Goal: Task Accomplishment & Management: Use online tool/utility

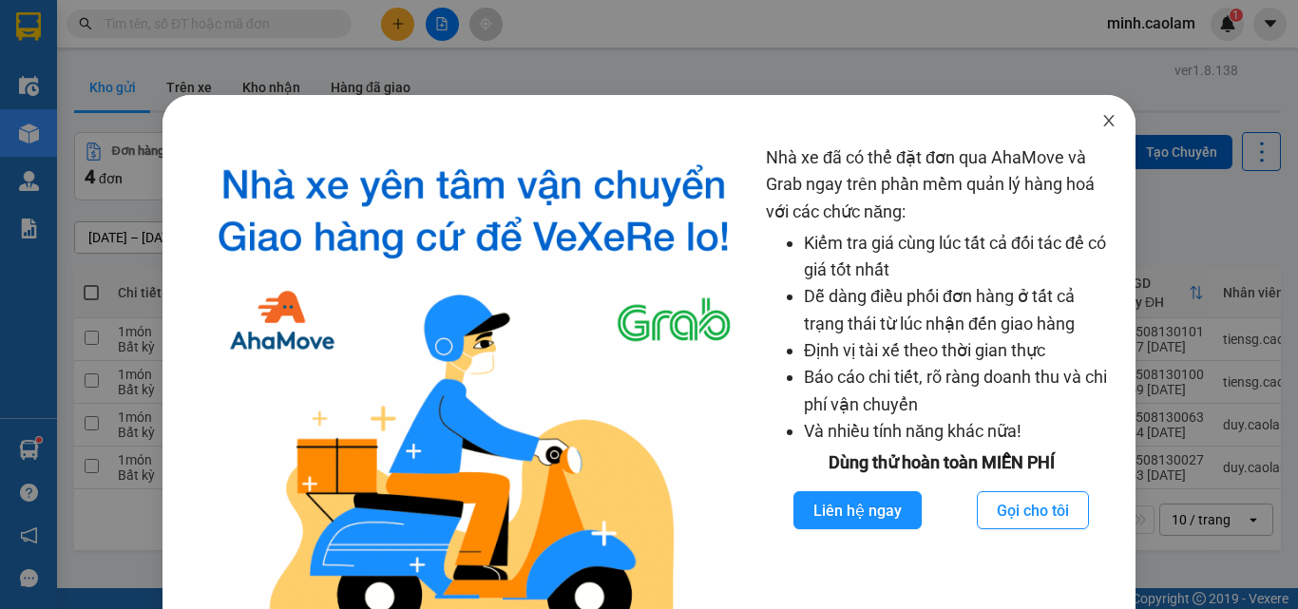
click at [1104, 117] on icon "close" at bounding box center [1109, 120] width 10 height 11
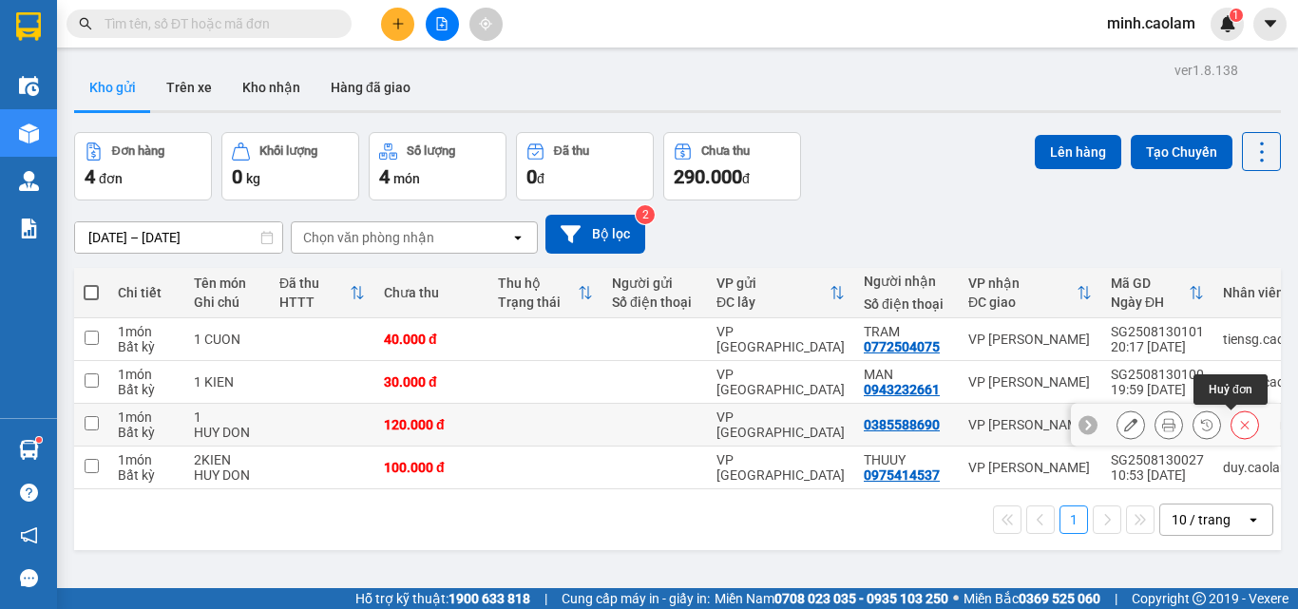
click at [1239, 432] on button at bounding box center [1244, 425] width 27 height 33
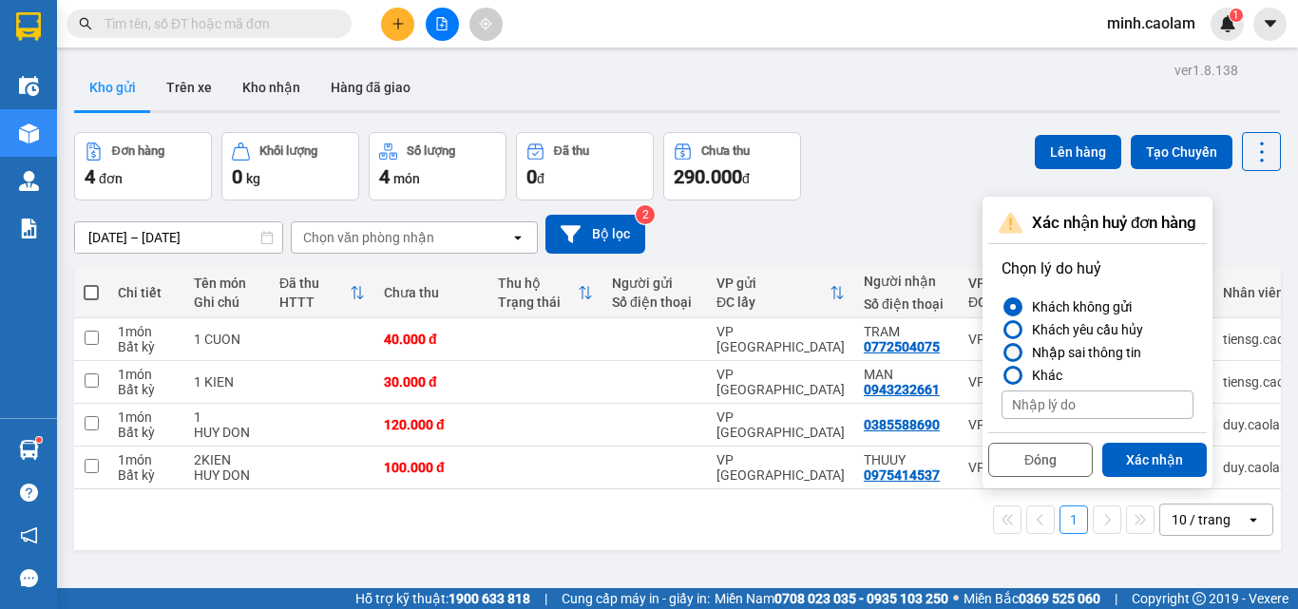
drag, startPoint x: 1070, startPoint y: 354, endPoint x: 1131, endPoint y: 421, distance: 90.1
click at [1071, 356] on div "Nhập sai thông tin" at bounding box center [1082, 352] width 117 height 23
click at [1004, 345] on label "Nhập sai thông tin" at bounding box center [1097, 352] width 192 height 23
click at [1001, 353] on input "Nhập sai thông tin" at bounding box center [1001, 353] width 0 height 0
click at [1143, 443] on button "Xác nhận" at bounding box center [1154, 460] width 105 height 34
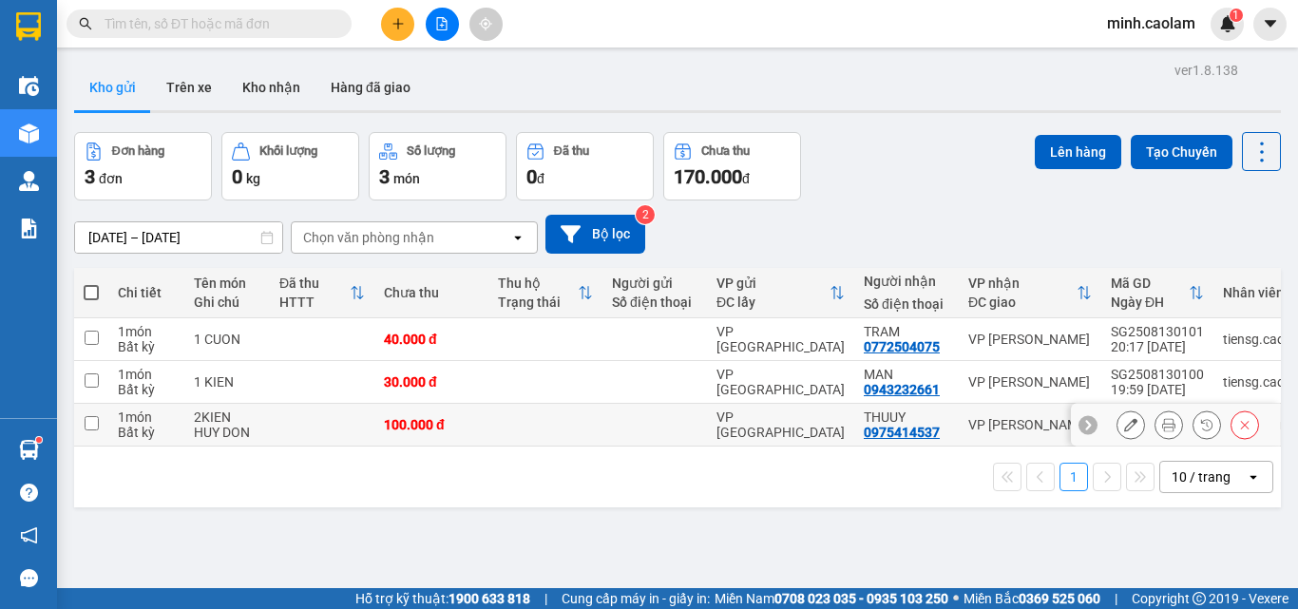
click at [1231, 419] on button at bounding box center [1244, 425] width 27 height 33
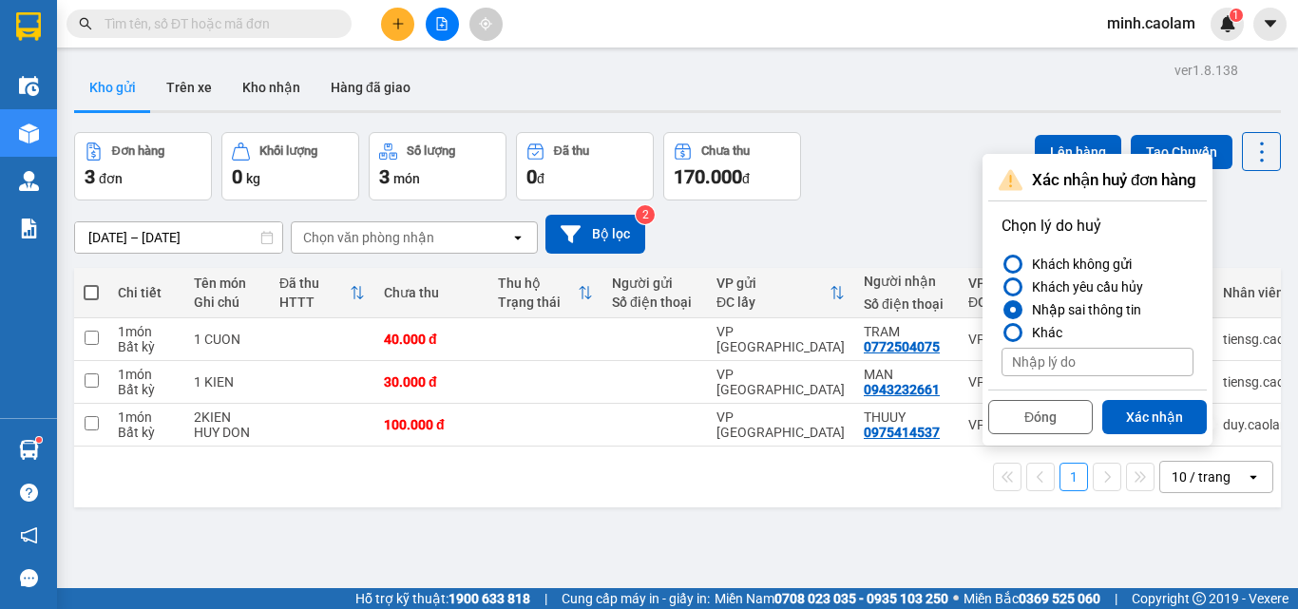
drag, startPoint x: 1152, startPoint y: 412, endPoint x: 1115, endPoint y: 391, distance: 42.2
click at [1138, 404] on button "Xác nhận" at bounding box center [1154, 417] width 105 height 34
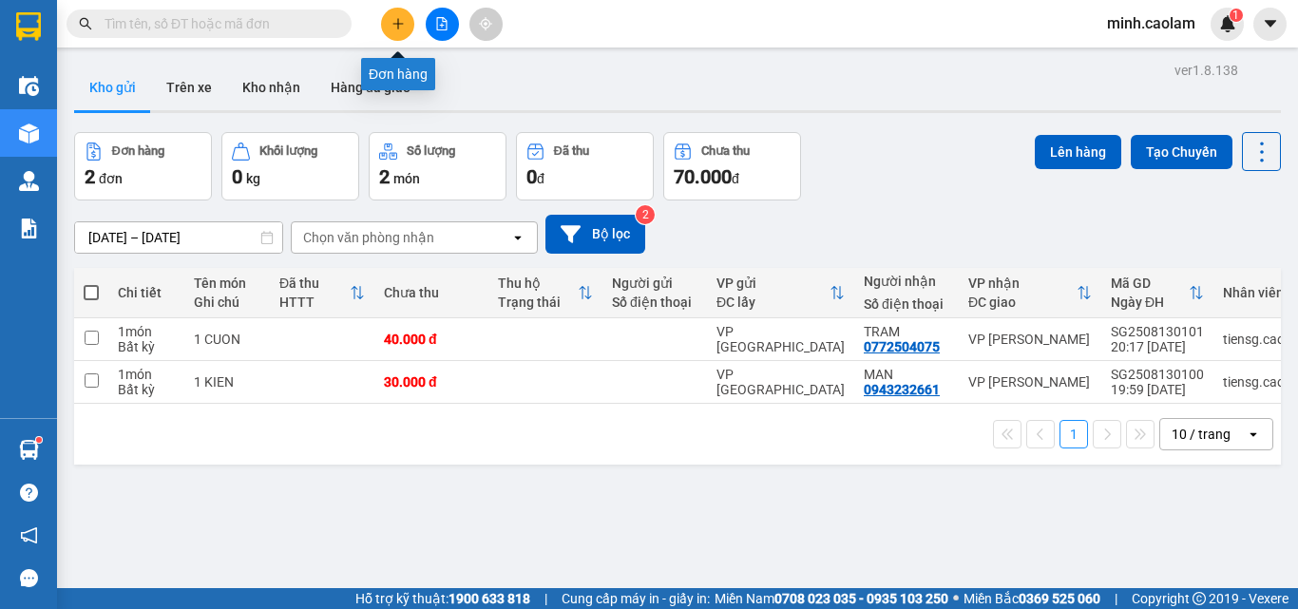
click at [389, 17] on button at bounding box center [397, 24] width 33 height 33
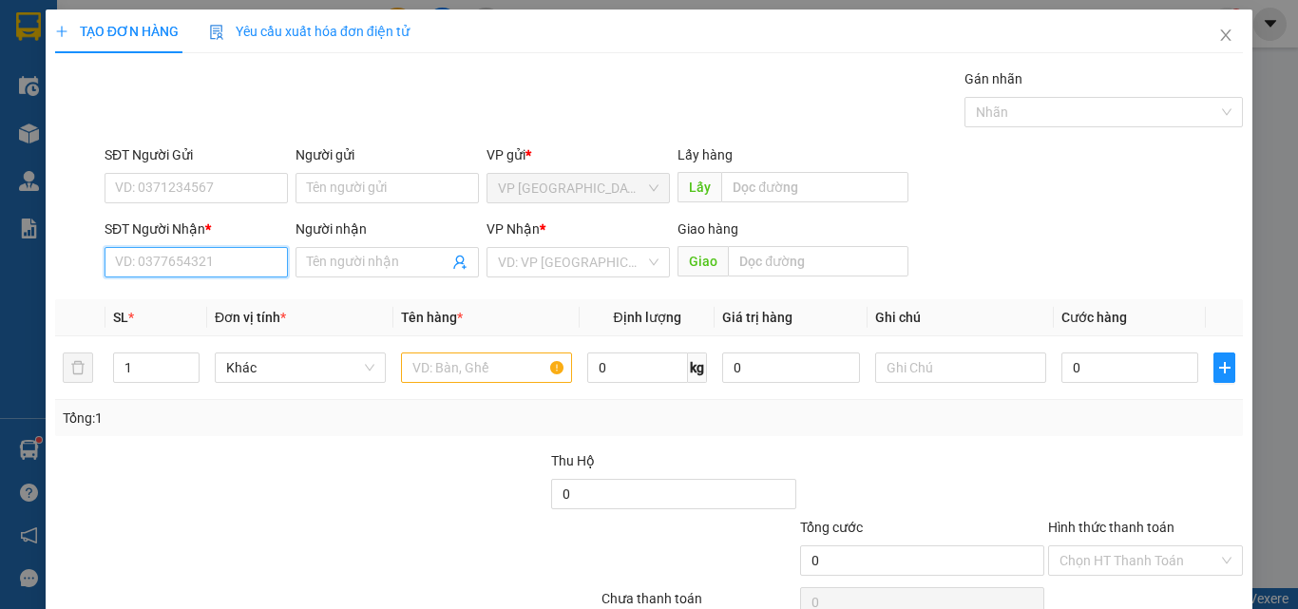
click at [182, 272] on input "SĐT Người Nhận *" at bounding box center [196, 262] width 183 height 30
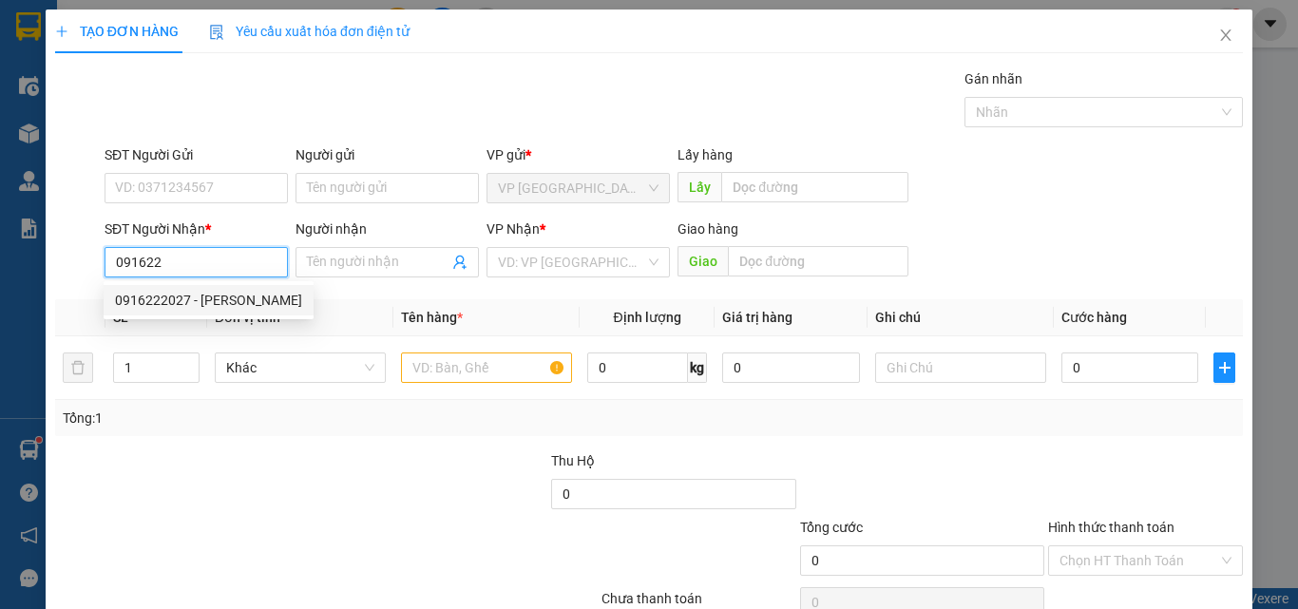
click at [194, 306] on div "0916222027 - [PERSON_NAME]" at bounding box center [208, 300] width 187 height 21
type input "0916222027"
type input "[PERSON_NAME]"
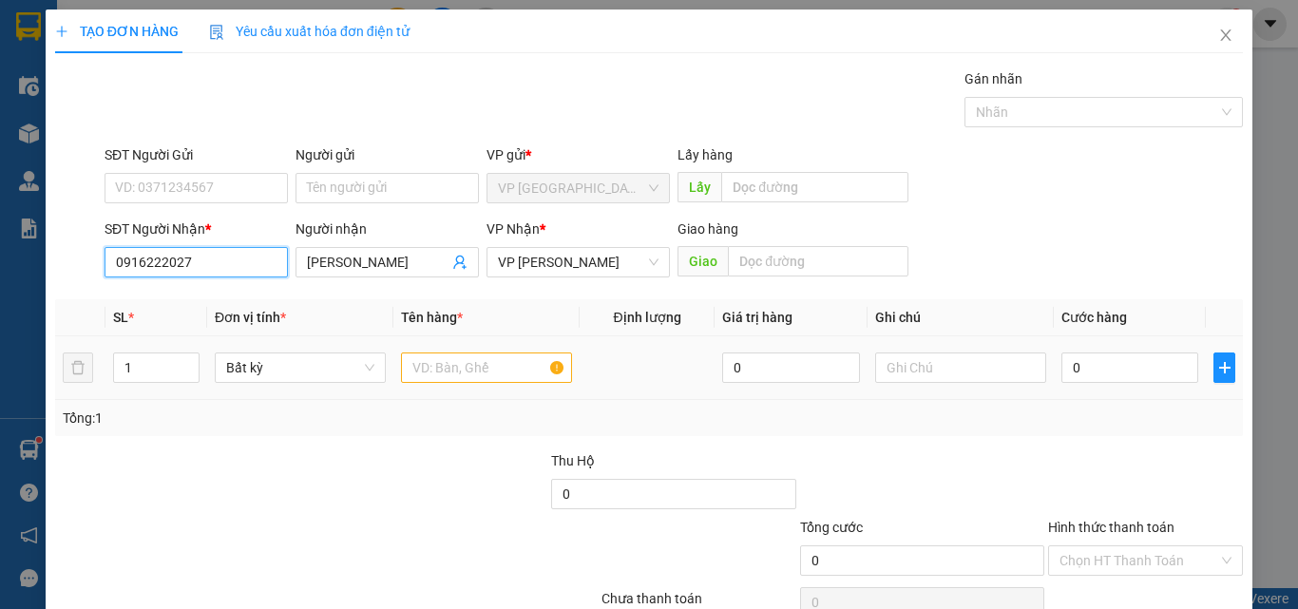
type input "0916222027"
click at [434, 364] on input "text" at bounding box center [486, 368] width 171 height 30
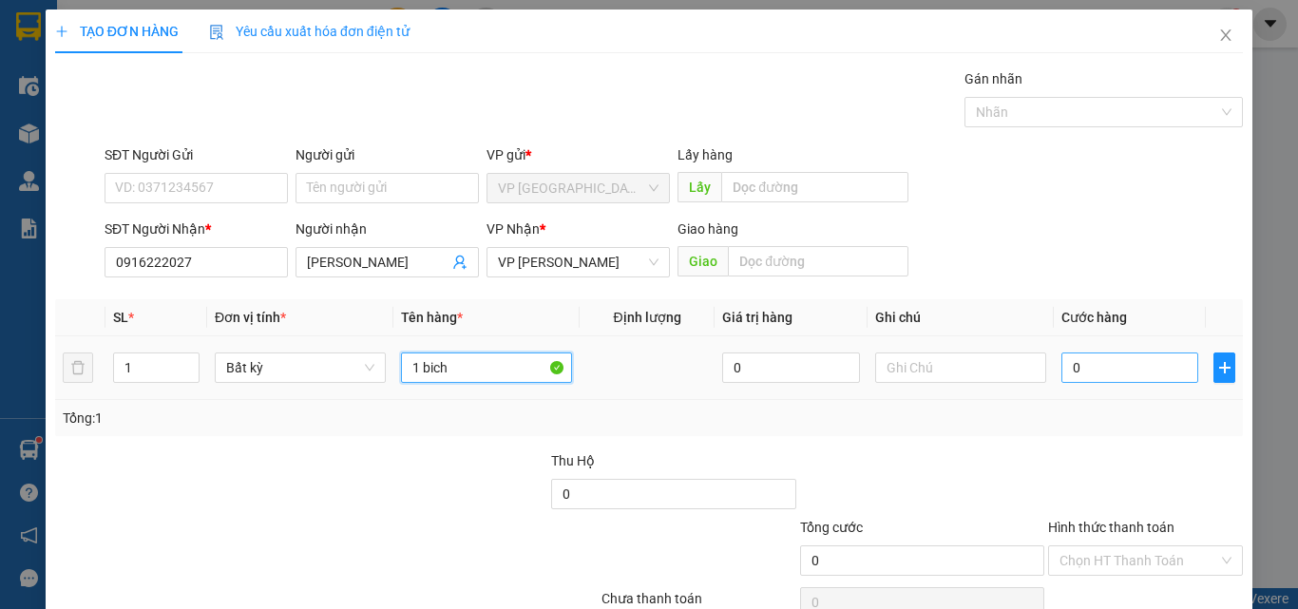
type input "1 bich"
click at [1100, 371] on input "0" at bounding box center [1129, 368] width 137 height 30
type input "4"
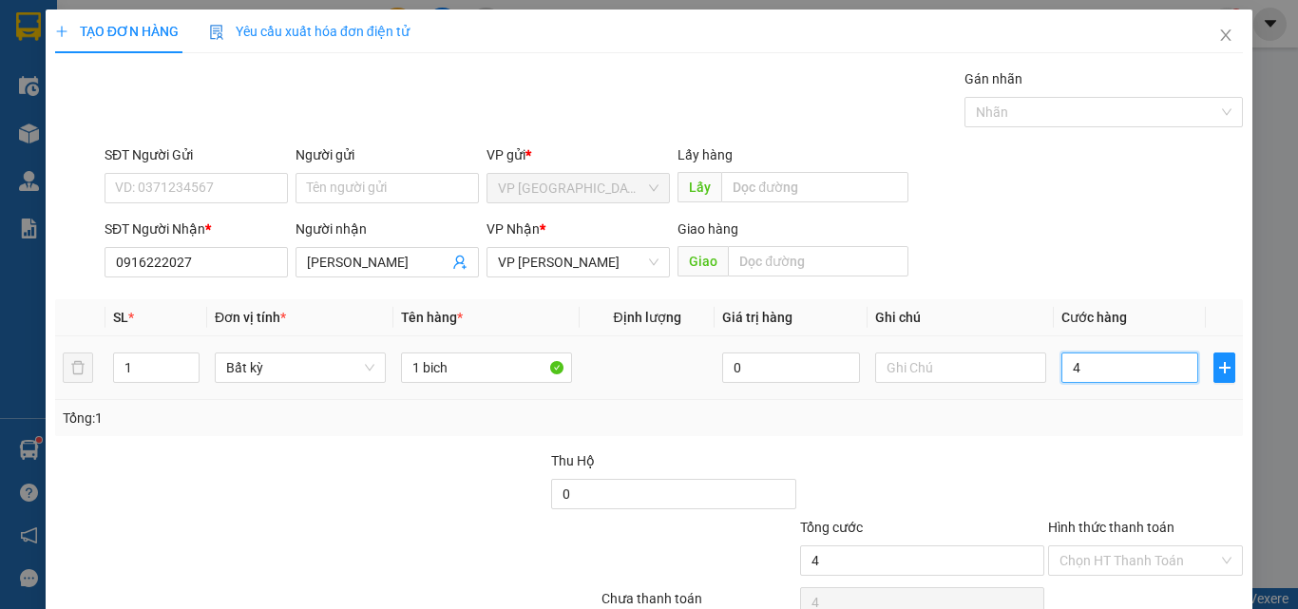
type input "40"
type input "400"
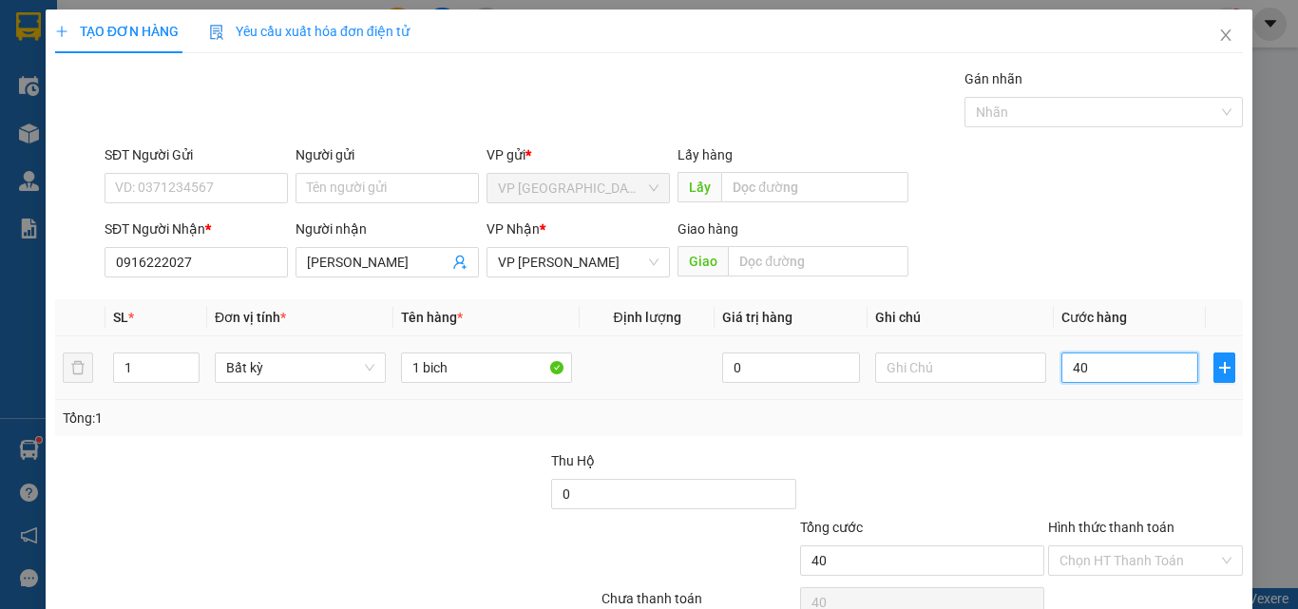
type input "400"
type input "4.000"
type input "40.000"
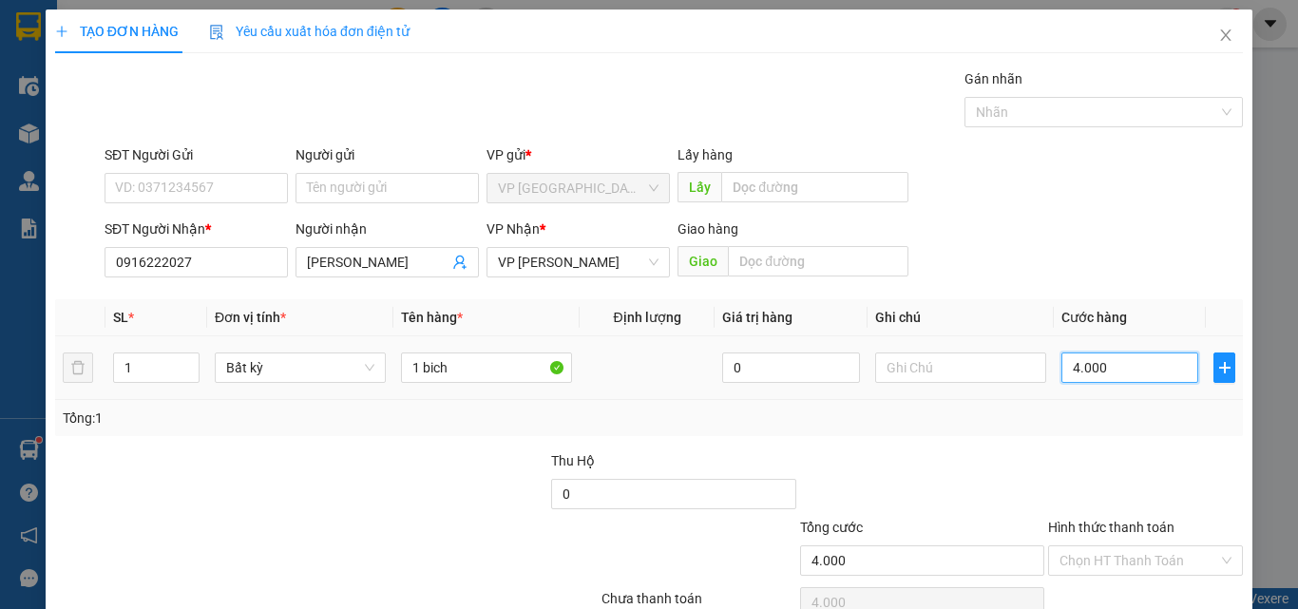
type input "40.000"
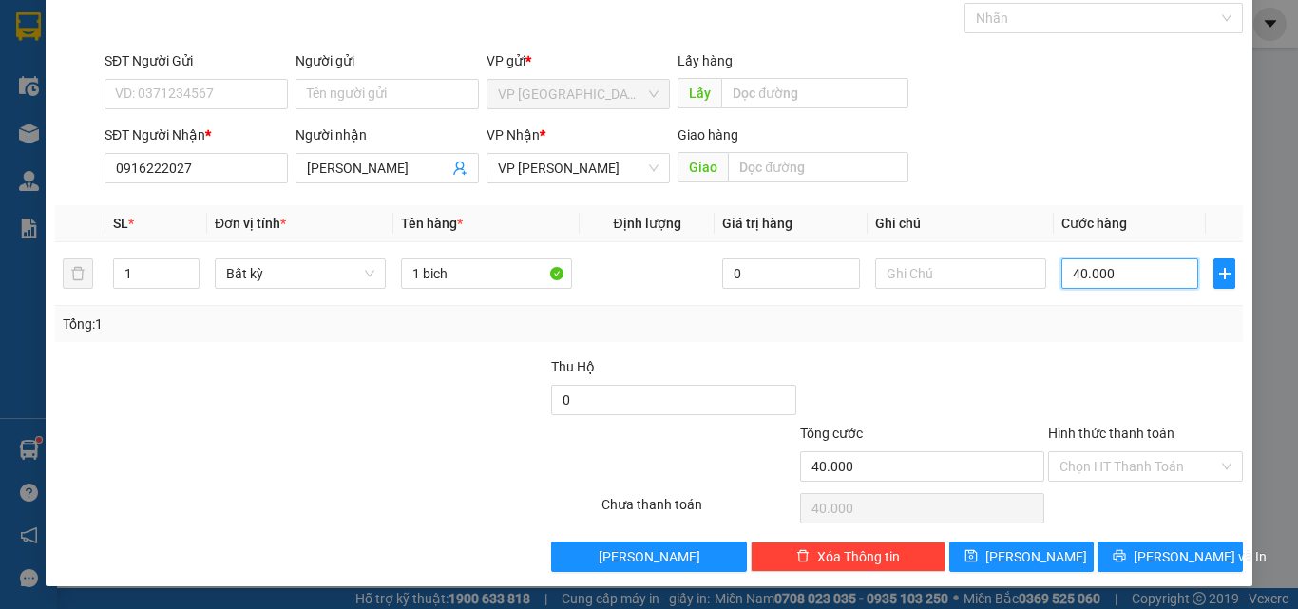
type input "40.000"
drag, startPoint x: 1130, startPoint y: 396, endPoint x: 1178, endPoint y: 573, distance: 183.2
click at [1135, 401] on div at bounding box center [1145, 389] width 199 height 67
drag, startPoint x: 1180, startPoint y: 594, endPoint x: 1179, endPoint y: 570, distance: 23.8
click at [1181, 595] on div "TẠO ĐƠN HÀNG Yêu cầu xuất hóa đơn điện tử Transit Pickup Surcharge Ids Transit …" at bounding box center [649, 304] width 1298 height 609
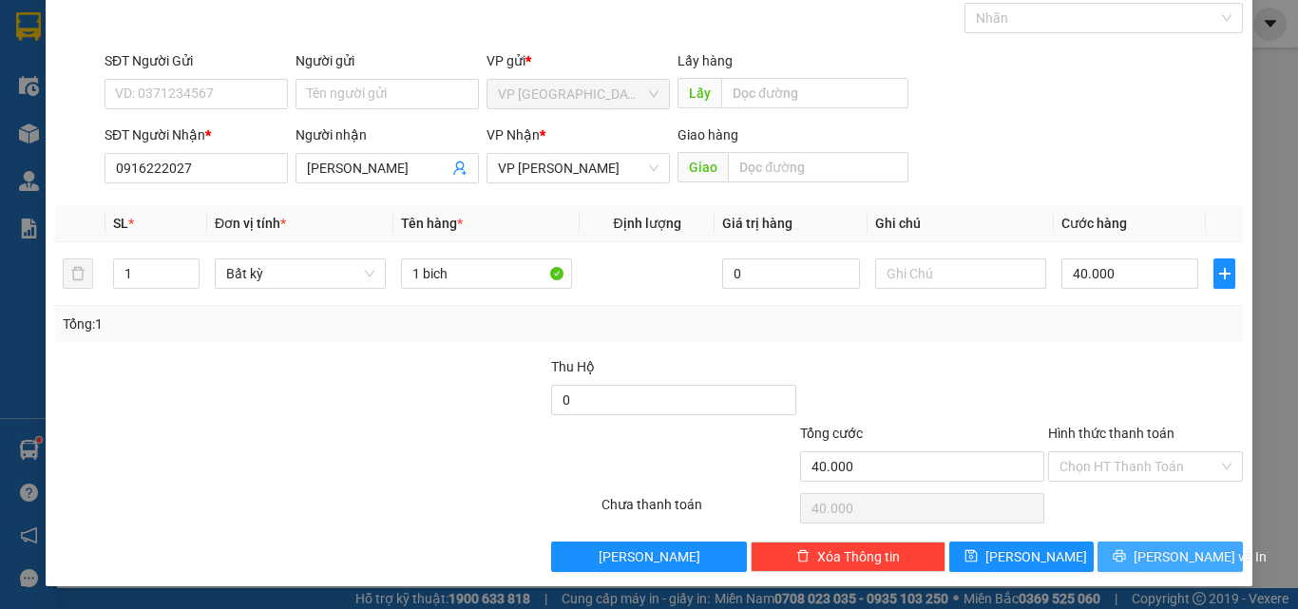
drag, startPoint x: 1179, startPoint y: 570, endPoint x: 1170, endPoint y: 564, distance: 11.1
click at [1179, 569] on button "[PERSON_NAME] và In" at bounding box center [1169, 557] width 145 height 30
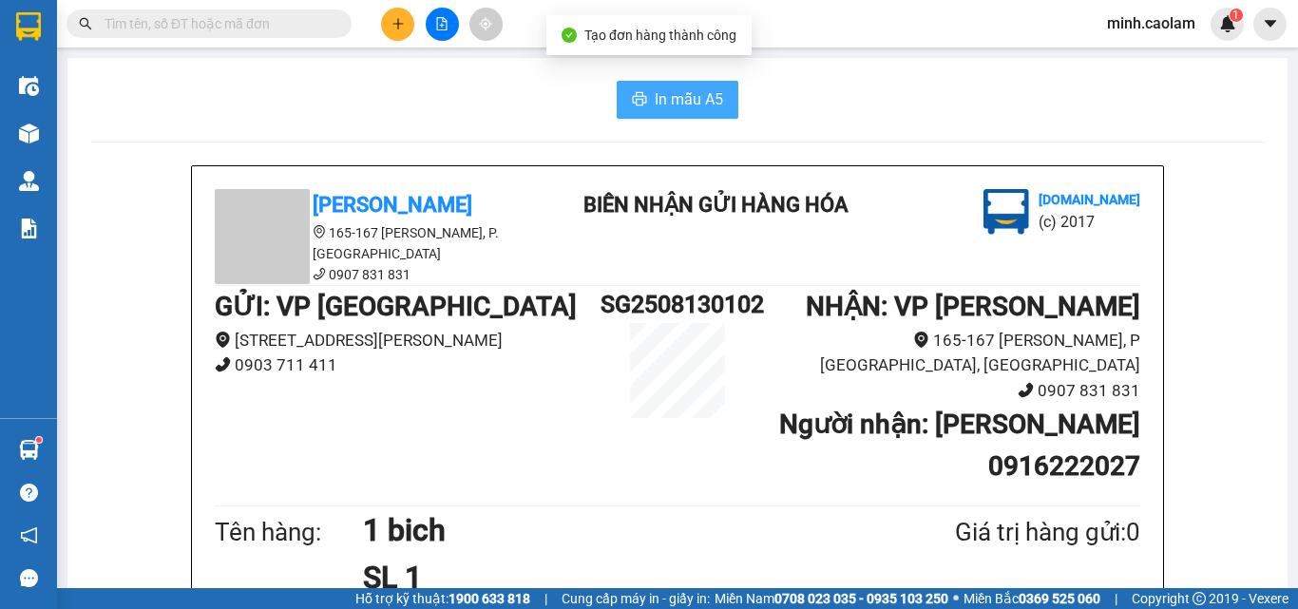
click at [689, 109] on span "In mẫu A5" at bounding box center [689, 99] width 68 height 24
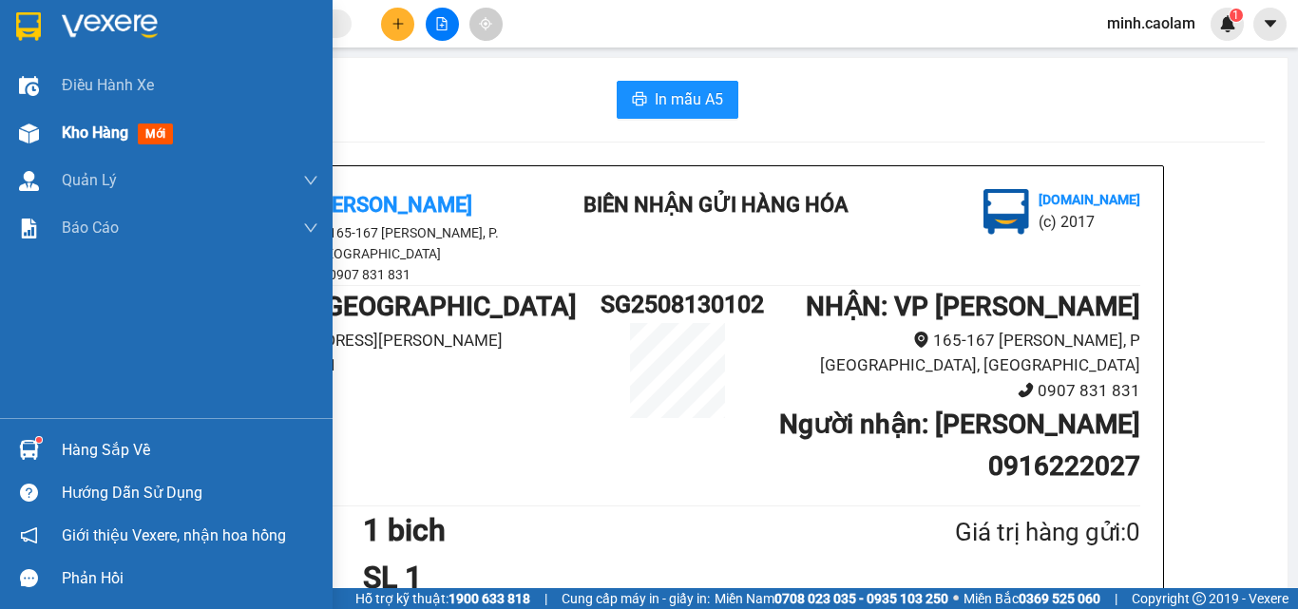
drag, startPoint x: 89, startPoint y: 140, endPoint x: 108, endPoint y: 162, distance: 29.0
click at [85, 142] on span "Kho hàng" at bounding box center [95, 133] width 67 height 18
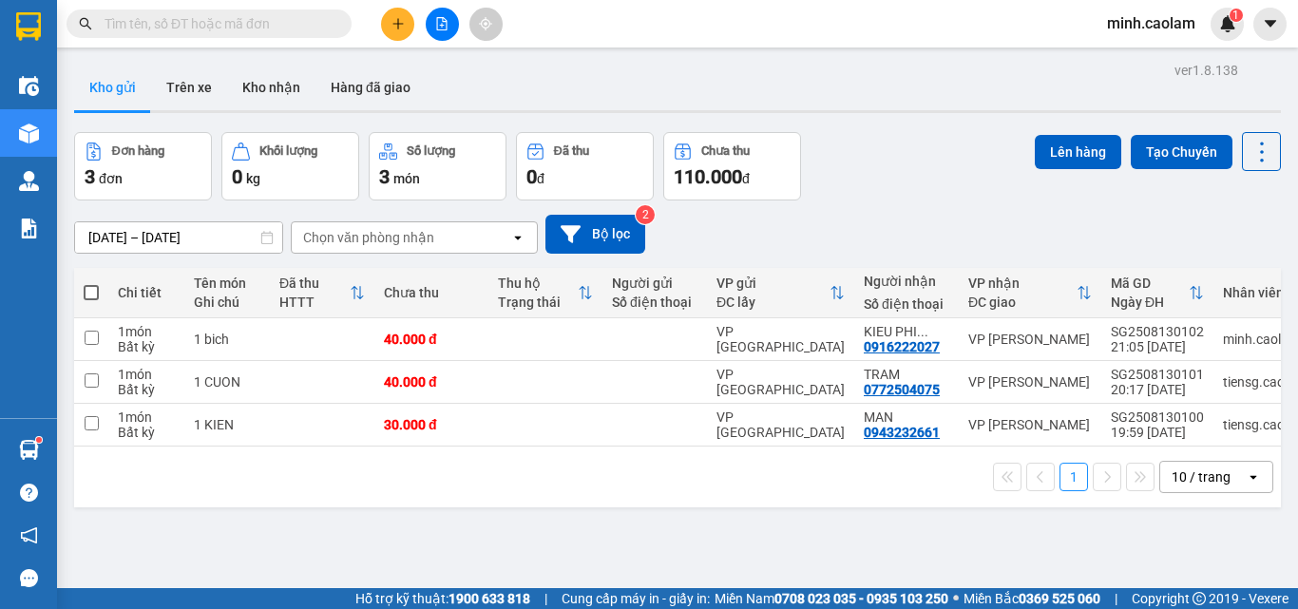
click at [99, 287] on th at bounding box center [91, 293] width 34 height 50
click at [88, 277] on th at bounding box center [91, 293] width 34 height 50
click at [94, 298] on span at bounding box center [91, 292] width 15 height 15
click at [91, 283] on input "checkbox" at bounding box center [91, 283] width 0 height 0
checkbox input "true"
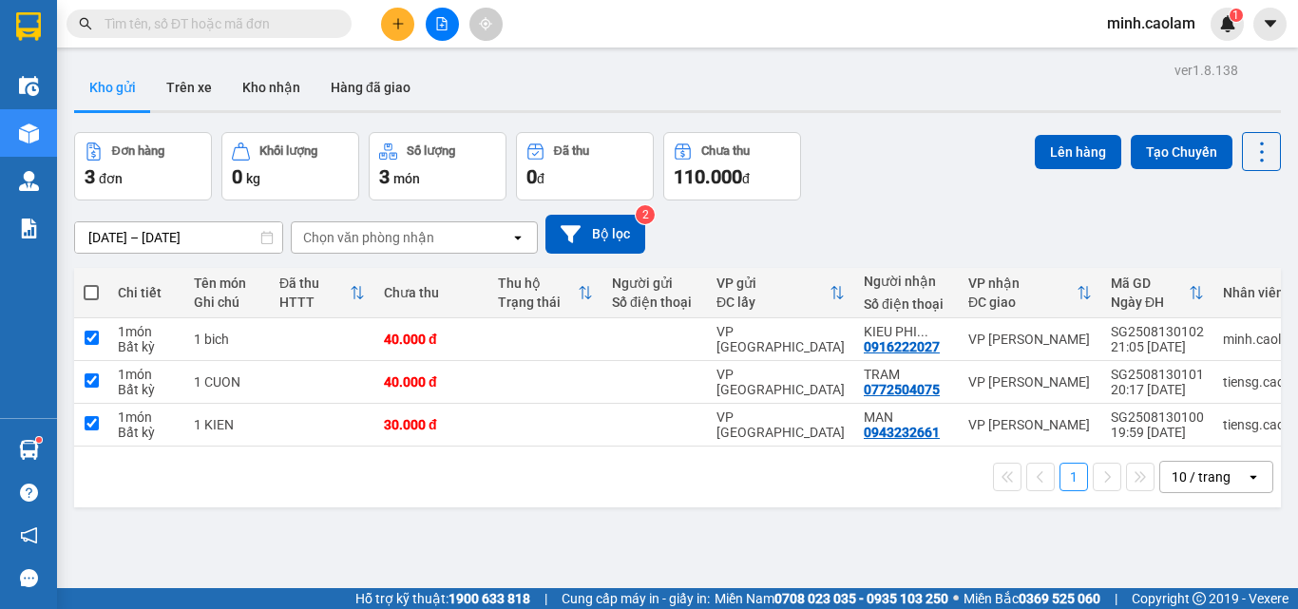
checkbox input "true"
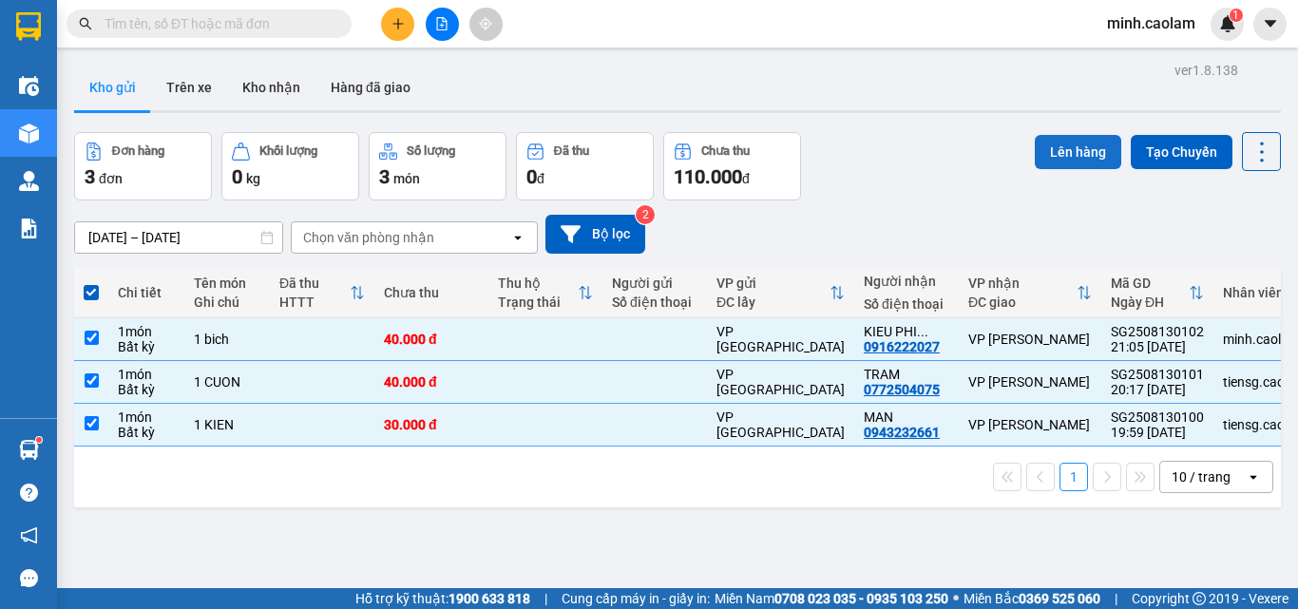
click at [1050, 168] on button "Lên hàng" at bounding box center [1078, 152] width 86 height 34
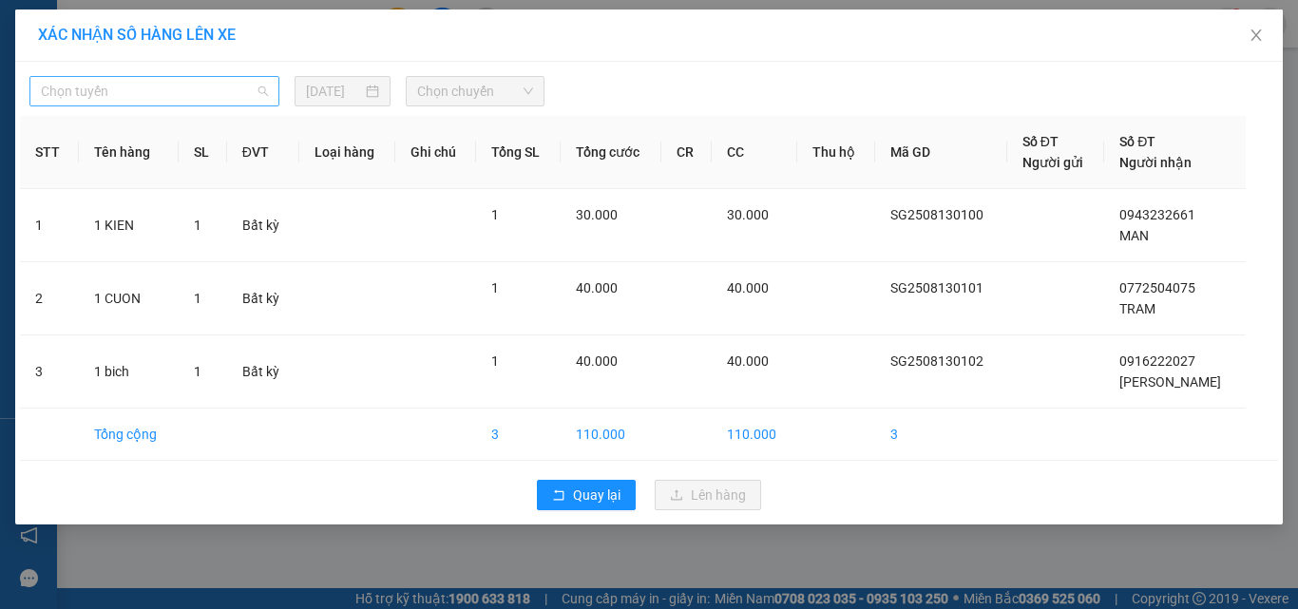
drag, startPoint x: 149, startPoint y: 101, endPoint x: 262, endPoint y: 151, distance: 123.8
click at [148, 102] on span "Chọn tuyến" at bounding box center [154, 91] width 227 height 29
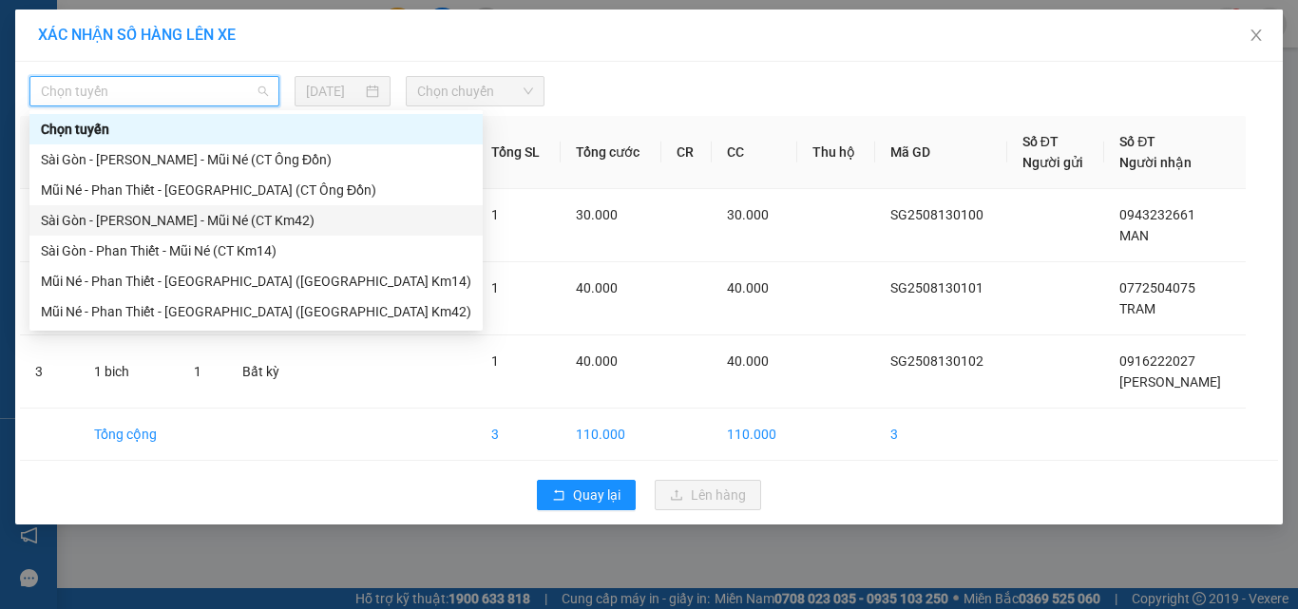
click at [129, 212] on div "Sài Gòn - [PERSON_NAME] - Mũi Né (CT Km42)" at bounding box center [256, 220] width 430 height 21
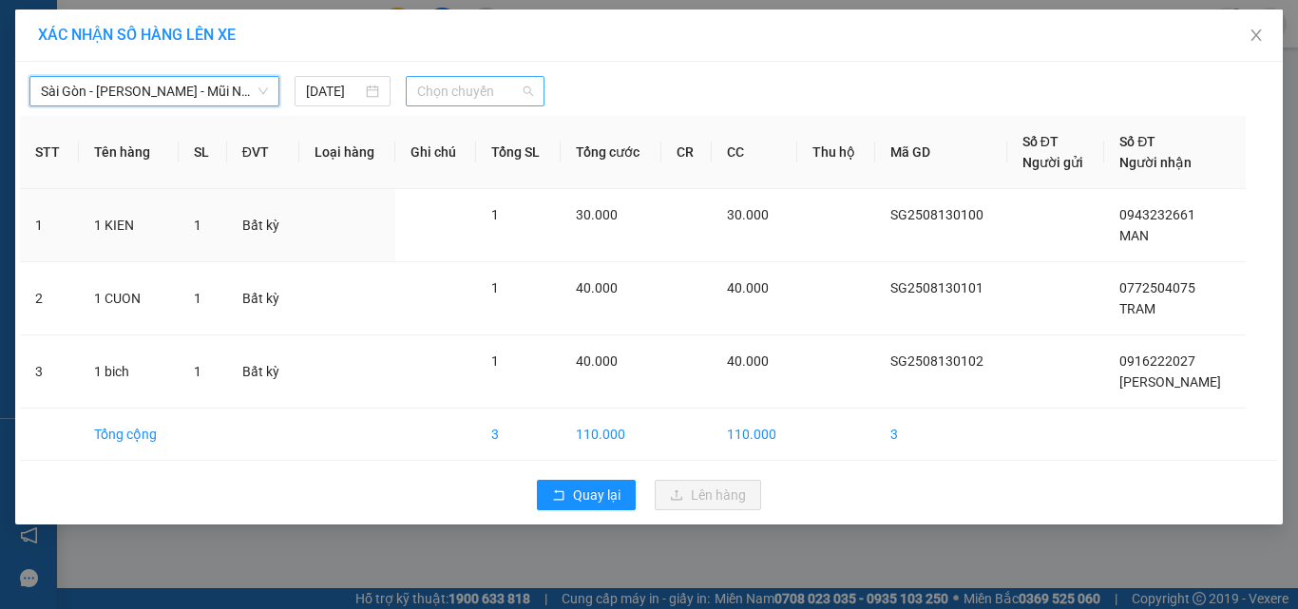
click at [453, 97] on span "Chọn chuyến" at bounding box center [475, 91] width 117 height 29
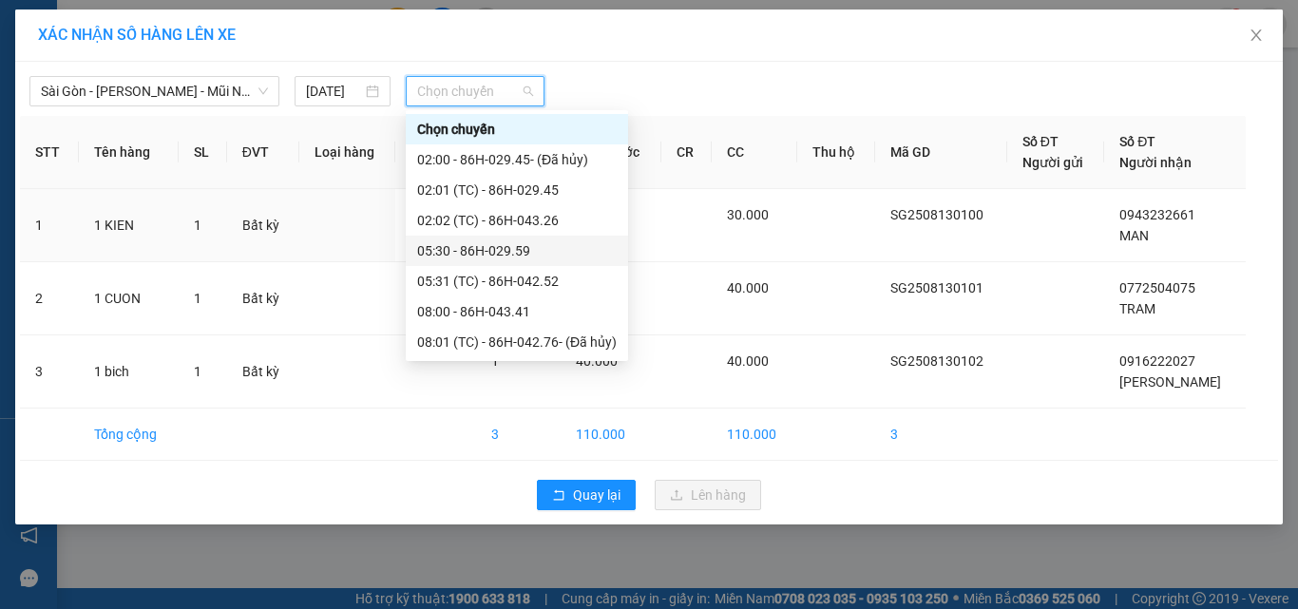
scroll to position [426, 0]
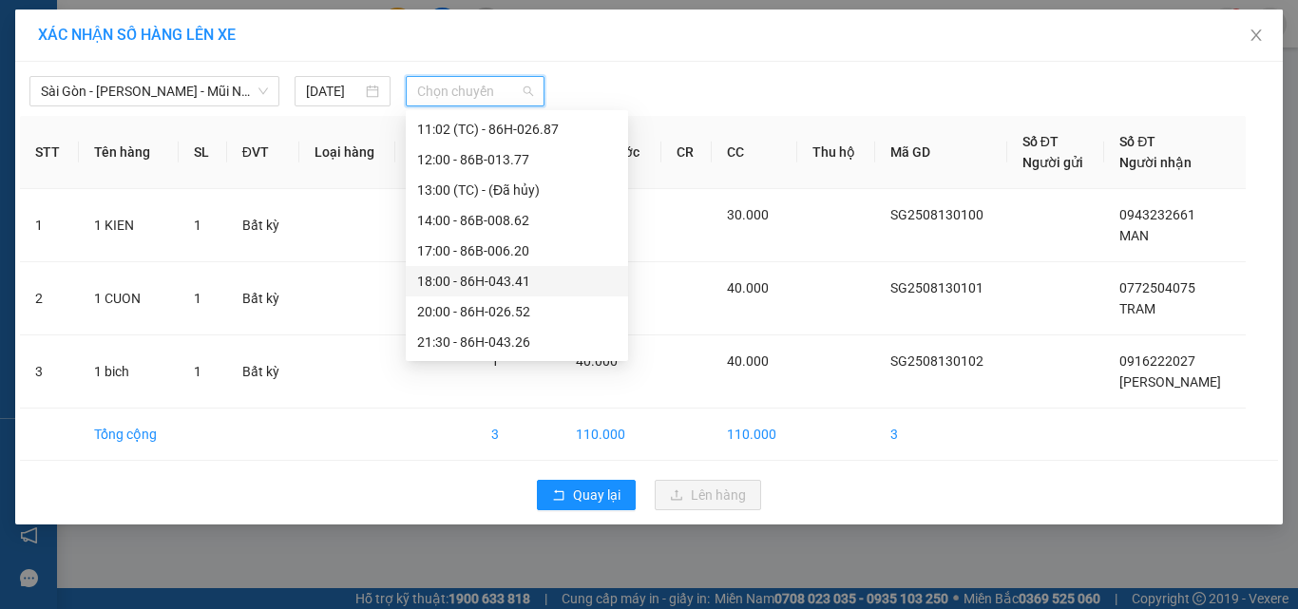
drag, startPoint x: 533, startPoint y: 332, endPoint x: 1002, endPoint y: 547, distance: 516.5
click at [1027, 552] on body "Kết quả tìm kiếm ( 0 ) Bộ lọc No Data minh.caolam 1 Điều hành xe Kho hàng mới Q…" at bounding box center [649, 304] width 1298 height 609
click at [1003, 547] on div "XÁC NHẬN SỐ HÀNG LÊN XE [GEOGRAPHIC_DATA] - Phan Thiết - Mũi Né (CT Km42) [DATE…" at bounding box center [649, 304] width 1298 height 609
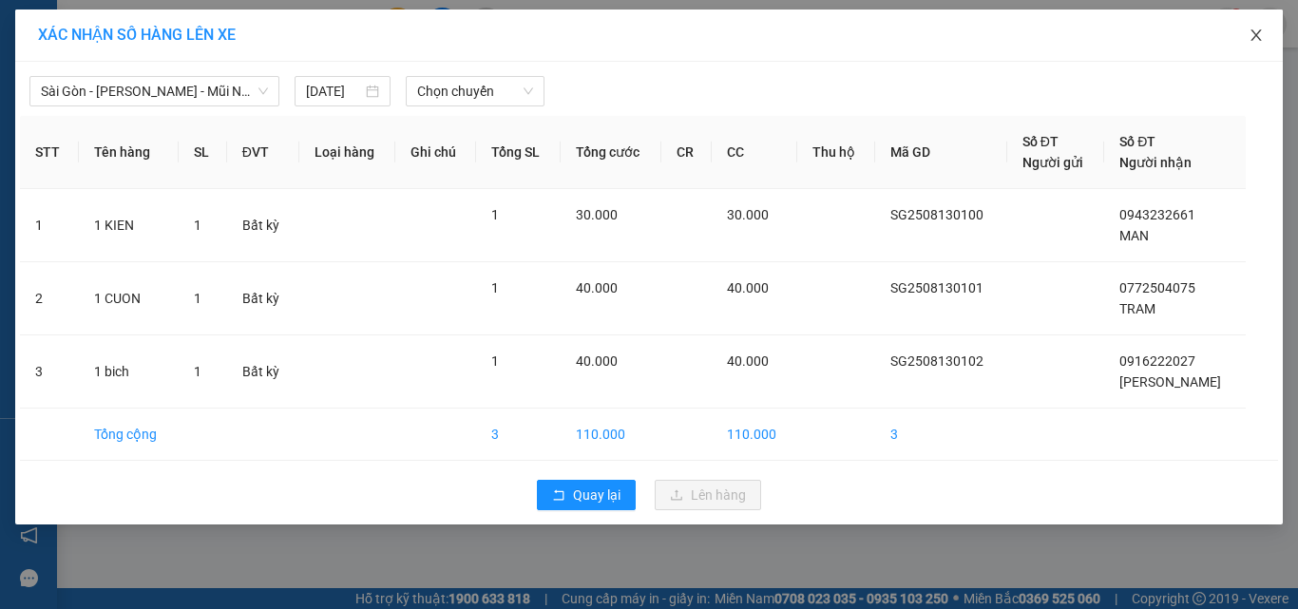
click at [1256, 30] on icon "close" at bounding box center [1255, 35] width 15 height 15
